Goal: Task Accomplishment & Management: Manage account settings

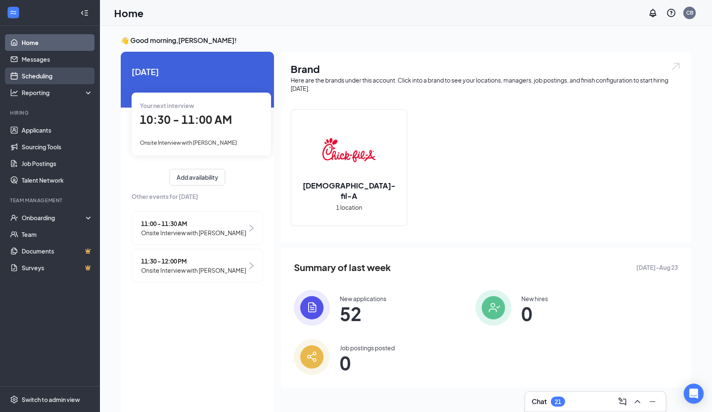
click at [41, 76] on link "Scheduling" at bounding box center [57, 75] width 71 height 17
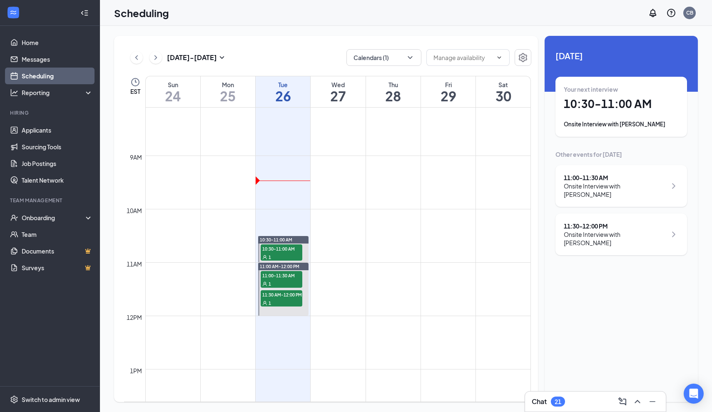
scroll to position [439, 0]
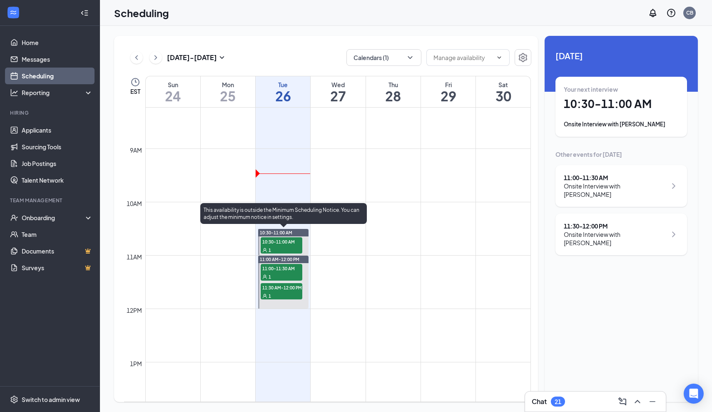
click at [293, 241] on span "10:30-11:00 AM" at bounding box center [282, 241] width 42 height 8
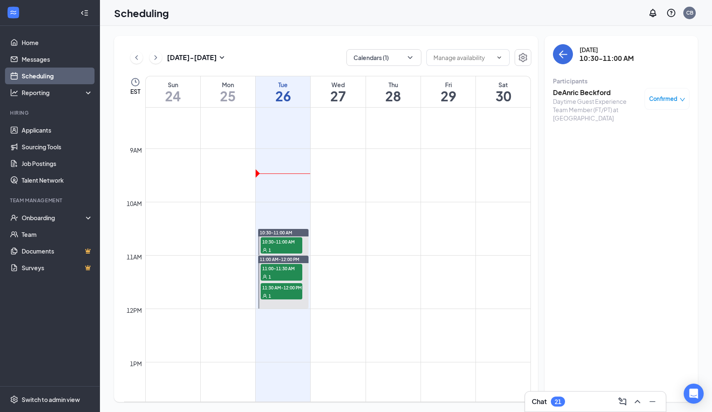
click at [572, 95] on h3 "DeAnric Beckford" at bounding box center [596, 92] width 87 height 9
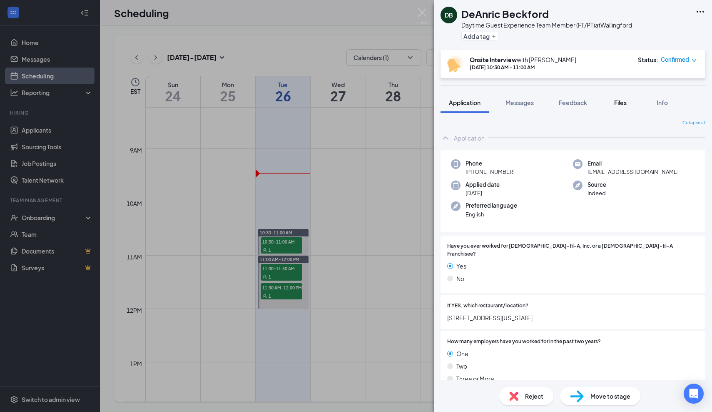
click at [615, 108] on button "Files" at bounding box center [620, 102] width 33 height 21
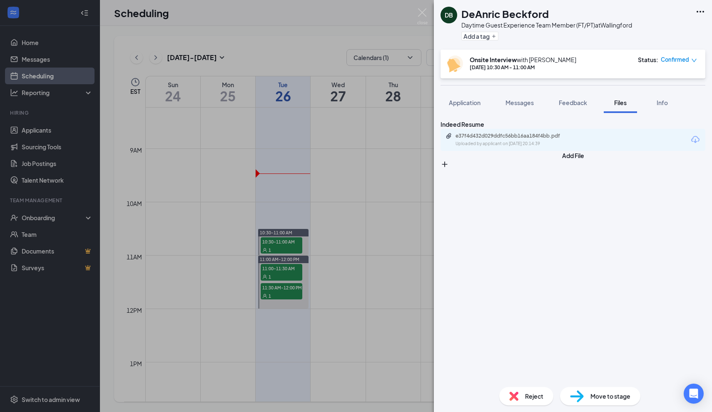
click at [534, 151] on div "e37f4d432d029ddfc56bb16aa184f4bb.pdf Uploaded by applicant on [DATE] 20:14:39" at bounding box center [573, 140] width 265 height 22
click at [524, 139] on div "e37f4d432d029ddfc56bb16aa184f4bb.pdf" at bounding box center [514, 135] width 117 height 7
click at [411, 199] on div "DB DeAnric Beckford Daytime Guest Experience Team Member (FT/PT) at [GEOGRAPHIC…" at bounding box center [356, 206] width 712 height 412
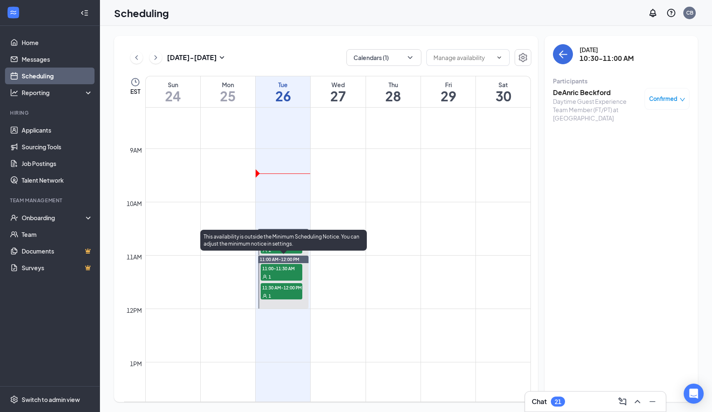
click at [284, 269] on span "11:00-11:30 AM" at bounding box center [282, 268] width 42 height 8
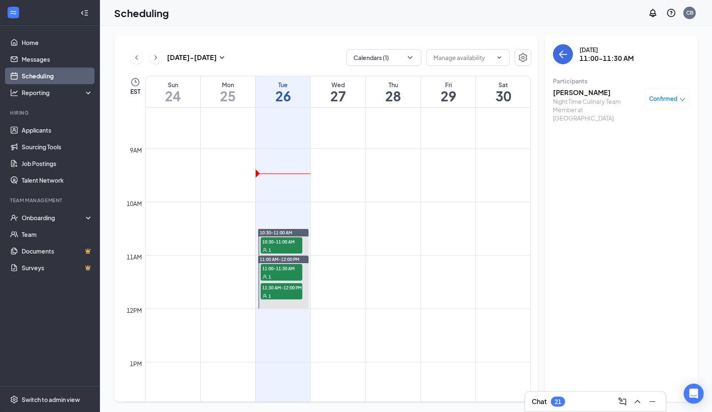
click at [574, 93] on h3 "[PERSON_NAME]" at bounding box center [596, 92] width 87 height 9
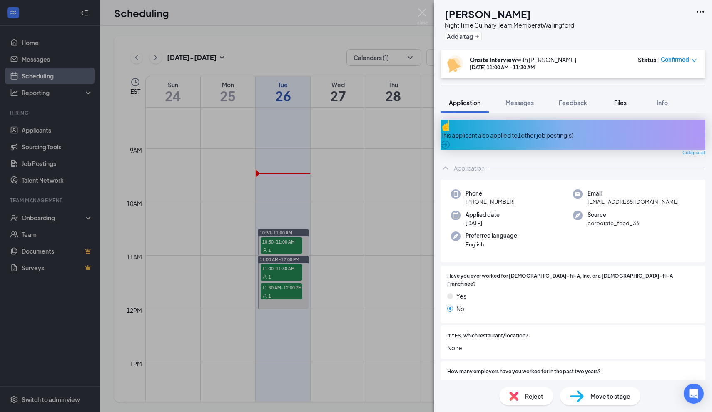
click at [618, 102] on span "Files" at bounding box center [620, 102] width 12 height 7
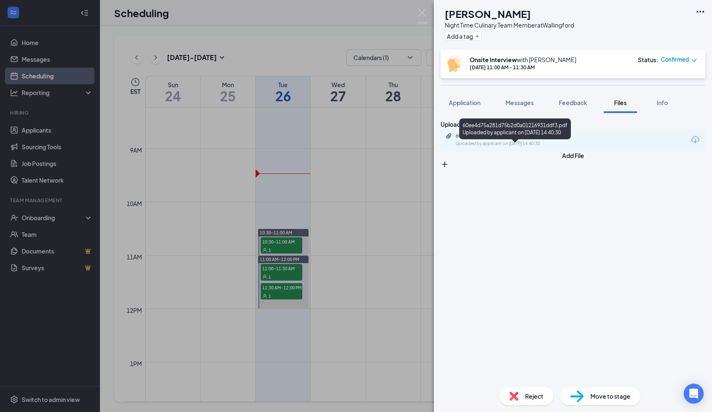
click at [512, 139] on div "60ee4d75a281d75b2d0a01216931ddf3.pdf" at bounding box center [514, 135] width 117 height 7
click at [284, 294] on div "AM [PERSON_NAME] Night Time Culinary Team Member at [GEOGRAPHIC_DATA] Add a tag…" at bounding box center [356, 206] width 712 height 412
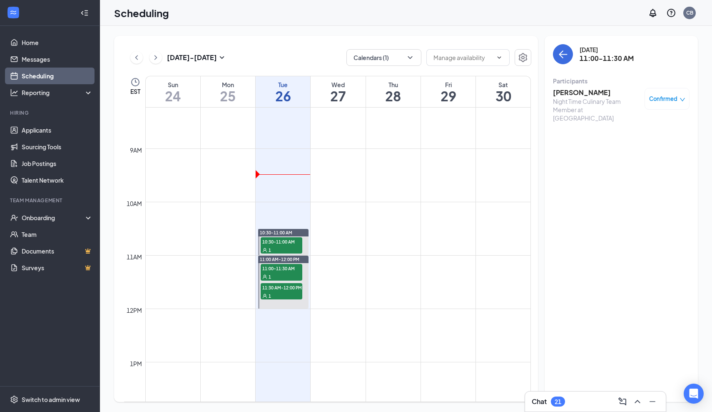
click at [284, 294] on div "1" at bounding box center [282, 295] width 42 height 8
click at [579, 92] on h3 "[PERSON_NAME]" at bounding box center [596, 92] width 87 height 9
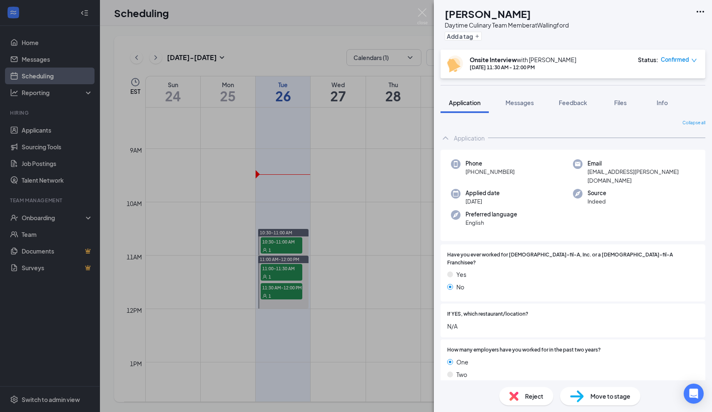
click at [315, 238] on div "TB [PERSON_NAME] Daytime Culinary Team Member at [GEOGRAPHIC_DATA] Add a tag On…" at bounding box center [356, 206] width 712 height 412
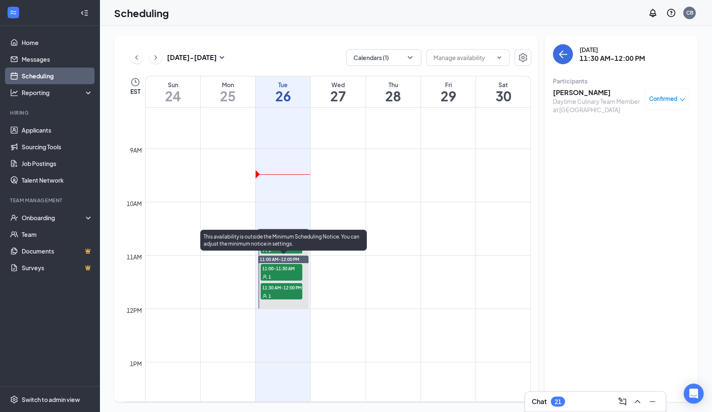
click at [279, 287] on span "11:30 AM-12:00 PM" at bounding box center [282, 287] width 42 height 8
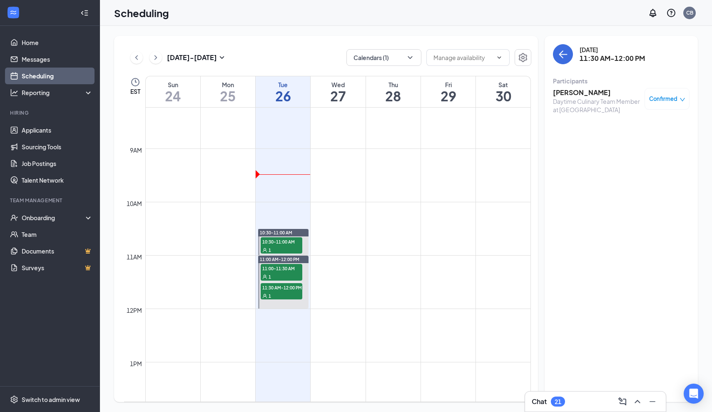
click at [579, 91] on h3 "[PERSON_NAME]" at bounding box center [596, 92] width 87 height 9
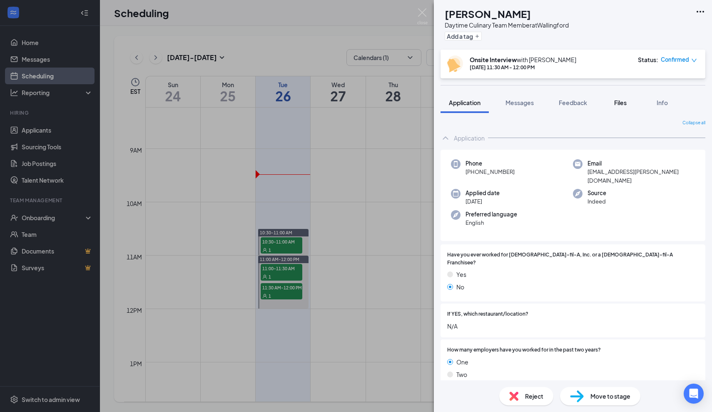
click at [621, 106] on span "Files" at bounding box center [620, 102] width 12 height 7
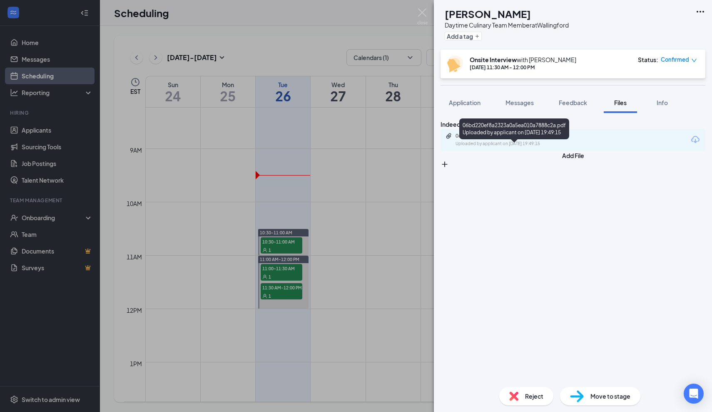
click at [532, 139] on div "06bd220ef8a2323a0a5ea010a7888c2a.pdf" at bounding box center [514, 135] width 117 height 7
click at [357, 49] on div "TB [PERSON_NAME] Daytime Culinary Team Member at [GEOGRAPHIC_DATA] Add a tag On…" at bounding box center [356, 206] width 712 height 412
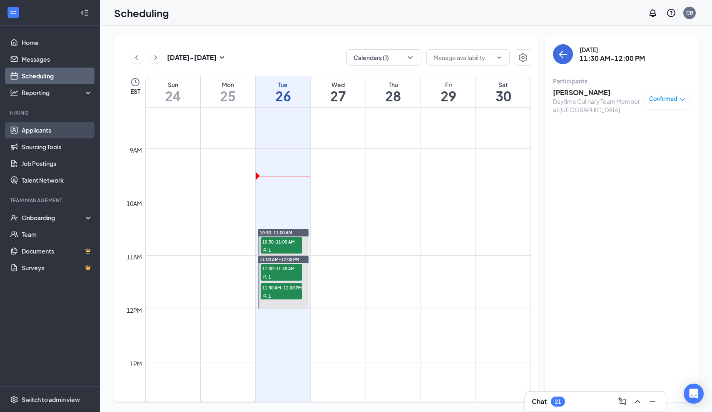
click at [42, 127] on link "Applicants" at bounding box center [57, 130] width 71 height 17
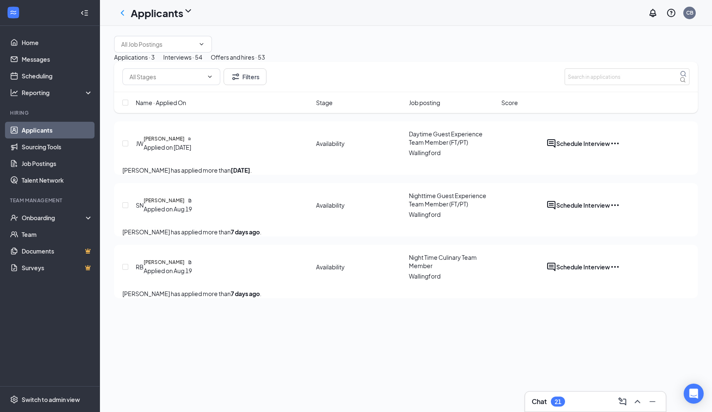
click at [202, 62] on button "Interviews · 54" at bounding box center [182, 56] width 39 height 9
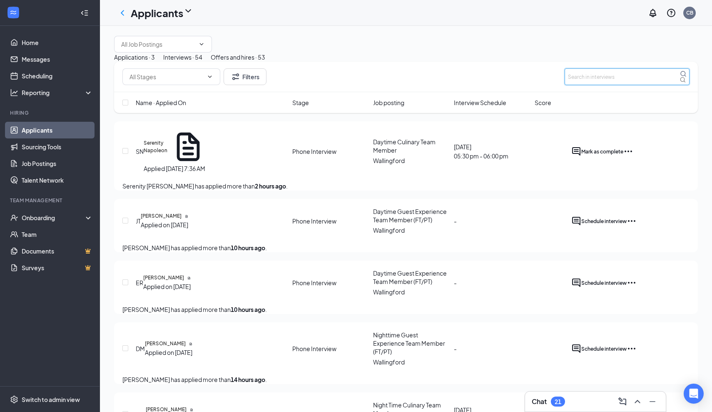
click at [594, 85] on input "text" at bounding box center [627, 76] width 125 height 17
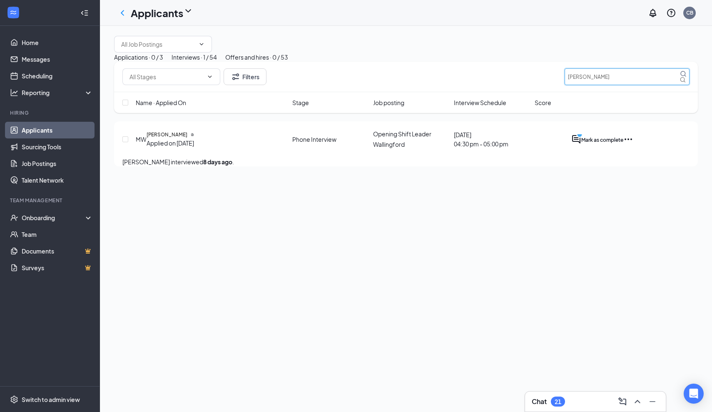
type input "[PERSON_NAME]"
drag, startPoint x: 600, startPoint y: 131, endPoint x: 229, endPoint y: 173, distance: 373.5
click at [193, 136] on icon "Document" at bounding box center [192, 134] width 2 height 3
click at [187, 138] on h5 "[PERSON_NAME]" at bounding box center [167, 134] width 41 height 7
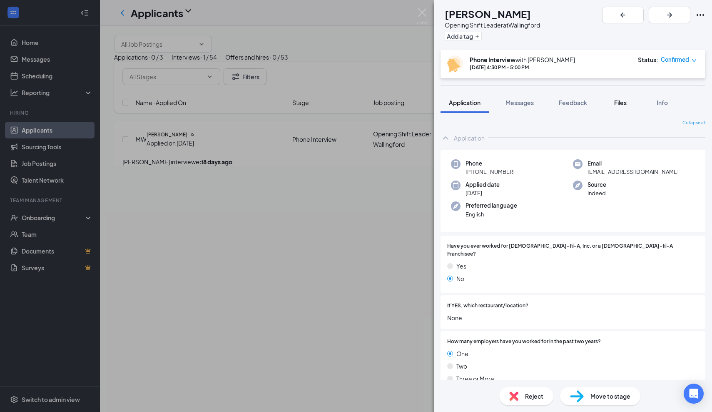
click at [625, 102] on span "Files" at bounding box center [620, 102] width 12 height 7
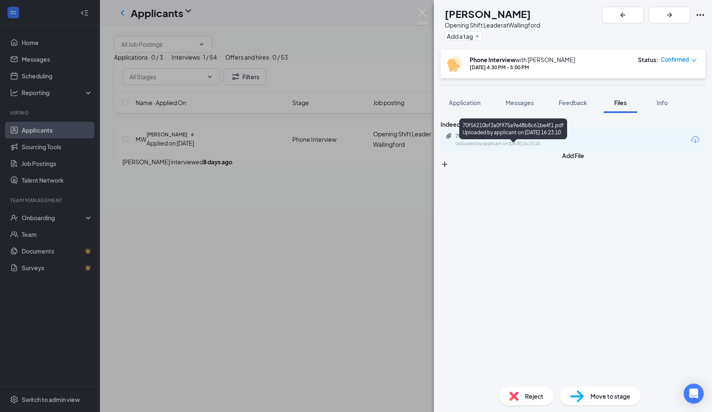
click at [550, 139] on div "70f56210bf3a0f975a9e48b8c61be4f1.pdf" at bounding box center [514, 135] width 117 height 7
click at [284, 215] on div "MW [PERSON_NAME] Opening Shift Leader at [GEOGRAPHIC_DATA] Add a tag Phone Inte…" at bounding box center [356, 206] width 712 height 412
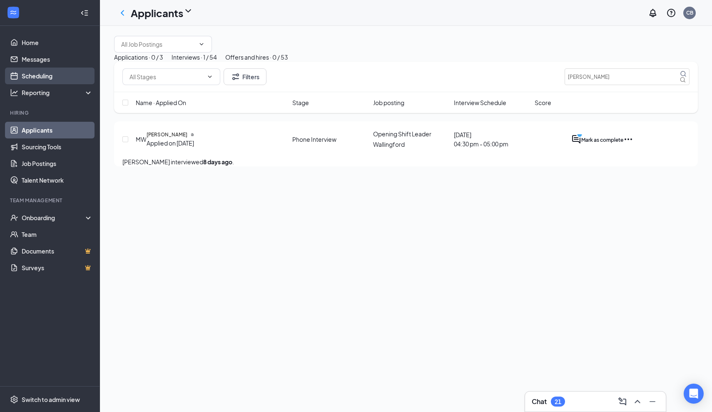
click at [40, 76] on link "Scheduling" at bounding box center [57, 75] width 71 height 17
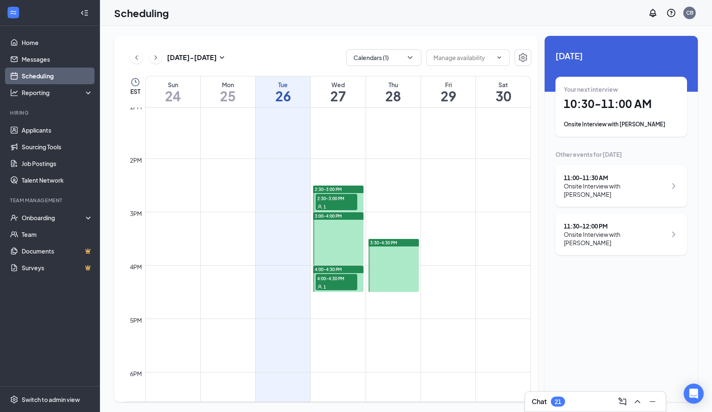
scroll to position [696, 0]
click at [47, 135] on link "Applicants" at bounding box center [57, 130] width 71 height 17
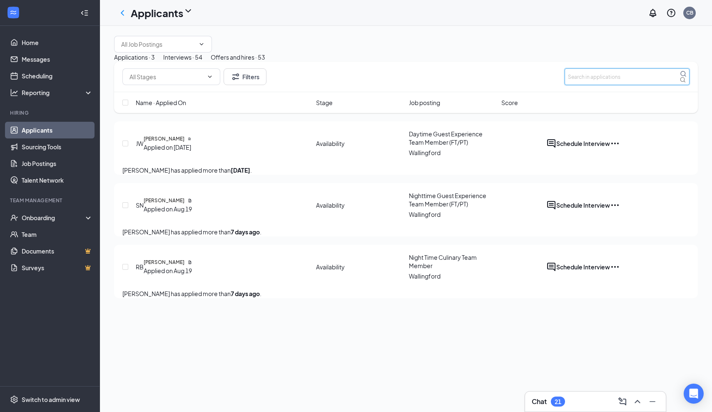
click at [579, 85] on input "text" at bounding box center [627, 76] width 125 height 17
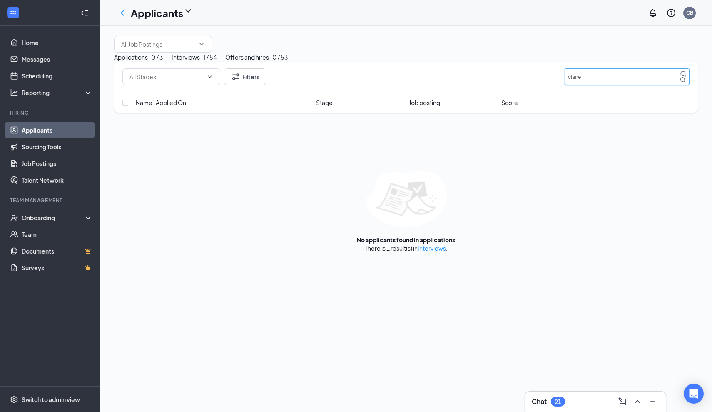
type input "[PERSON_NAME]"
drag, startPoint x: 579, startPoint y: 113, endPoint x: 255, endPoint y: 84, distance: 325.4
click at [217, 62] on div "Interviews · 1 / 54" at bounding box center [194, 56] width 45 height 9
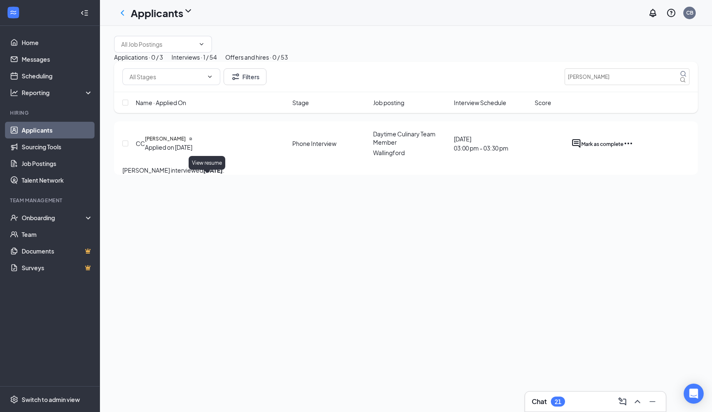
click at [192, 140] on icon "Document" at bounding box center [191, 138] width 2 height 3
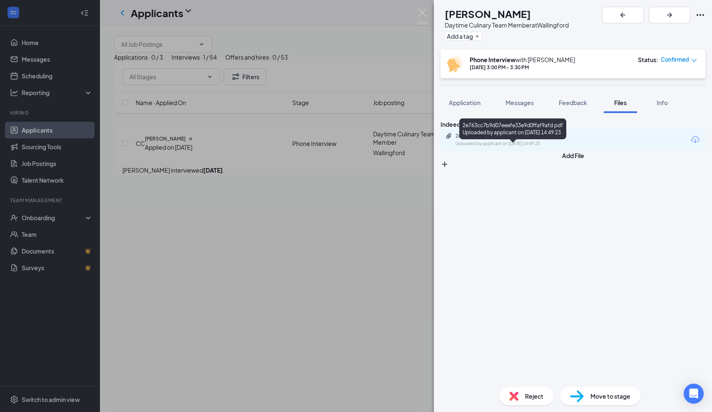
click at [543, 139] on div "2e763cc7b9d07eeefe33e9d0ffaf9afd.pdf" at bounding box center [514, 135] width 117 height 7
click at [666, 103] on span "Info" at bounding box center [662, 102] width 11 height 7
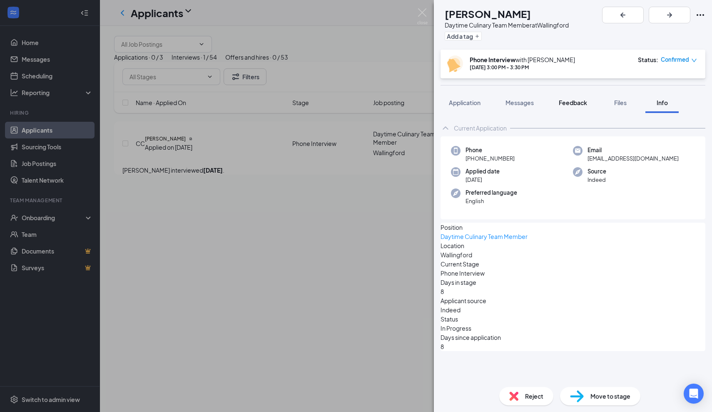
click at [576, 104] on span "Feedback" at bounding box center [573, 102] width 28 height 7
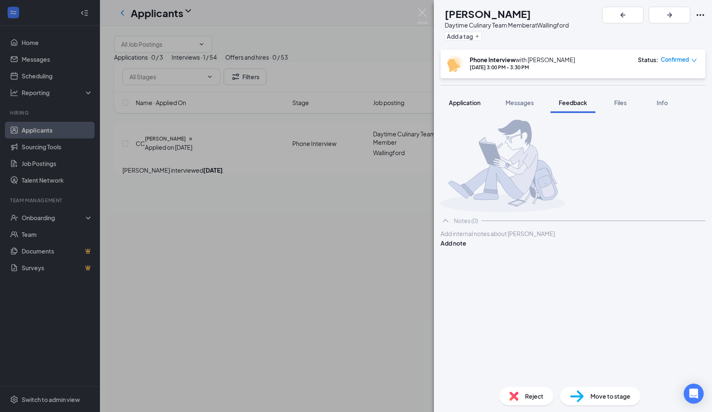
click at [463, 106] on div "Application" at bounding box center [465, 102] width 32 height 8
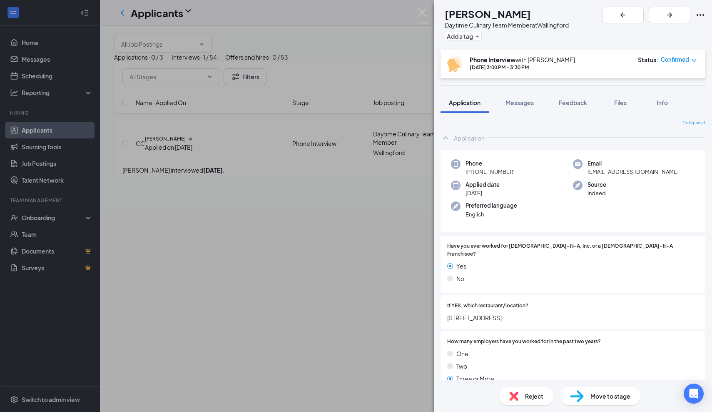
click at [302, 301] on div "CC [PERSON_NAME] Daytime Culinary Team Member at [GEOGRAPHIC_DATA] Add a tag Ph…" at bounding box center [356, 206] width 712 height 412
